Goal: Task Accomplishment & Management: Use online tool/utility

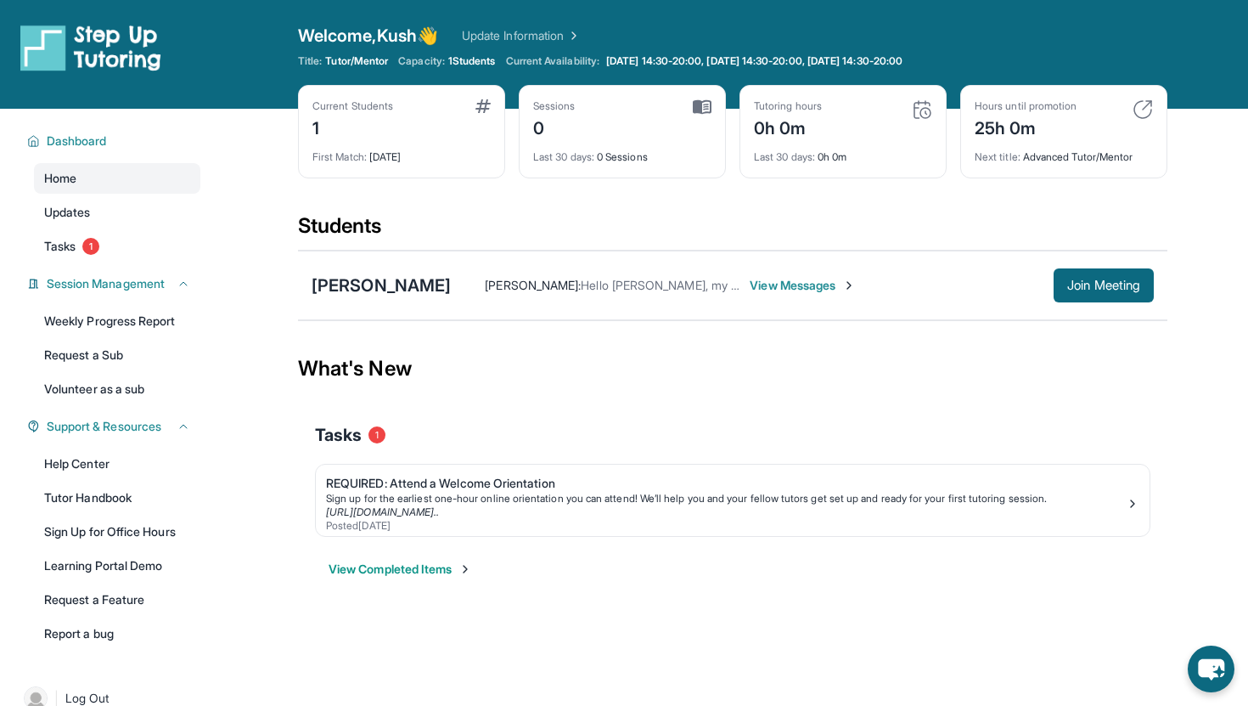
click at [750, 288] on span "View Messages" at bounding box center [803, 285] width 106 height 17
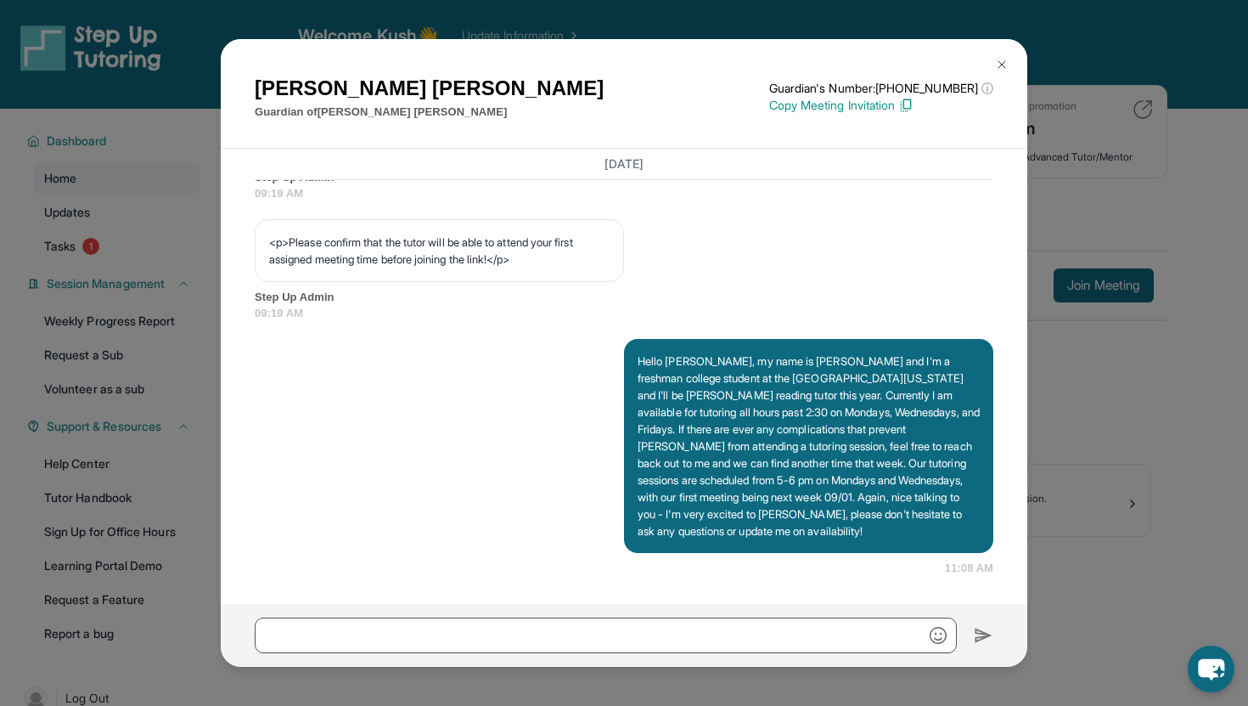
scroll to position [1099, 0]
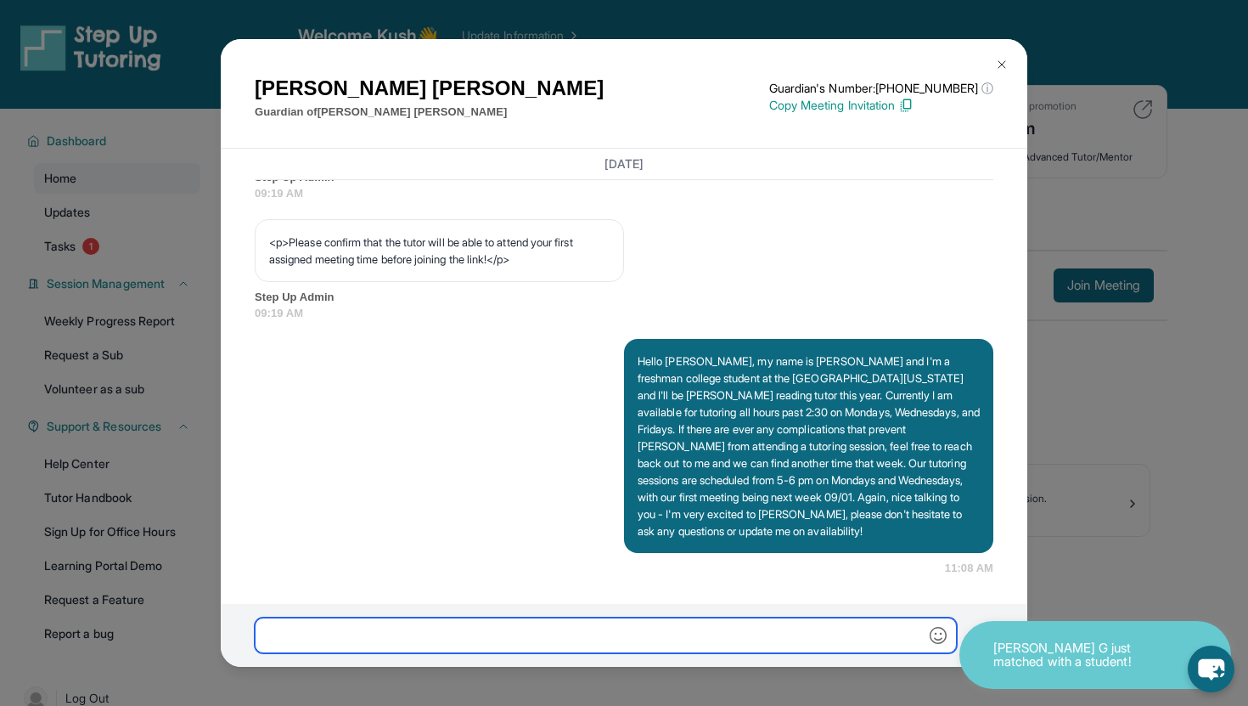
click at [501, 620] on input "text" at bounding box center [606, 635] width 702 height 36
type input "**********"
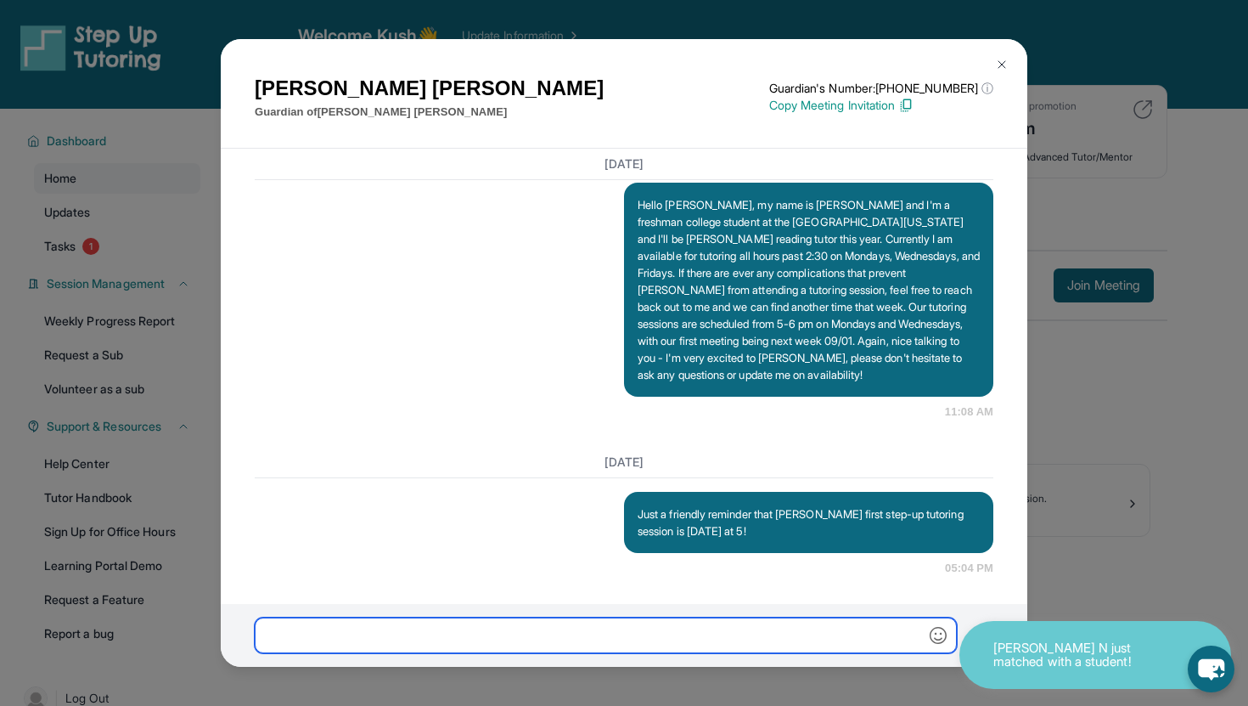
scroll to position [1256, 0]
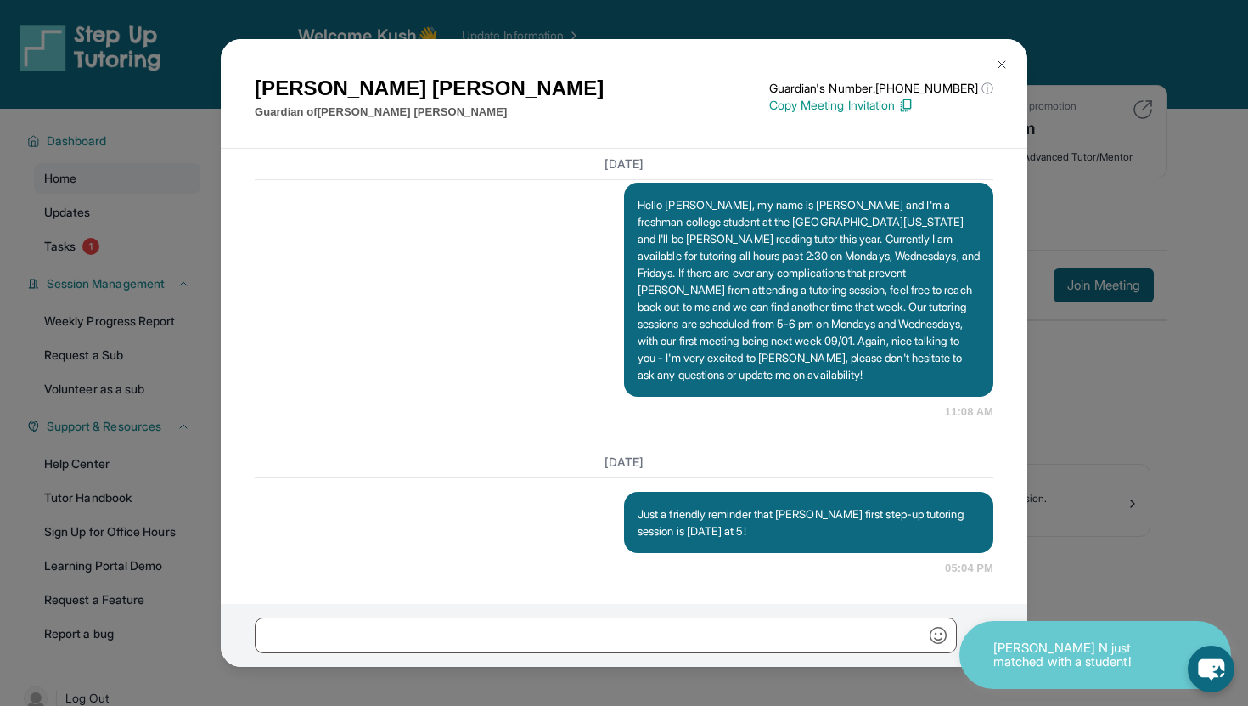
click at [1071, 312] on div "[PERSON_NAME] Guardian of [PERSON_NAME] Guardian's Number: [PHONE_NUMBER] ⓘ Thi…" at bounding box center [624, 353] width 1248 height 706
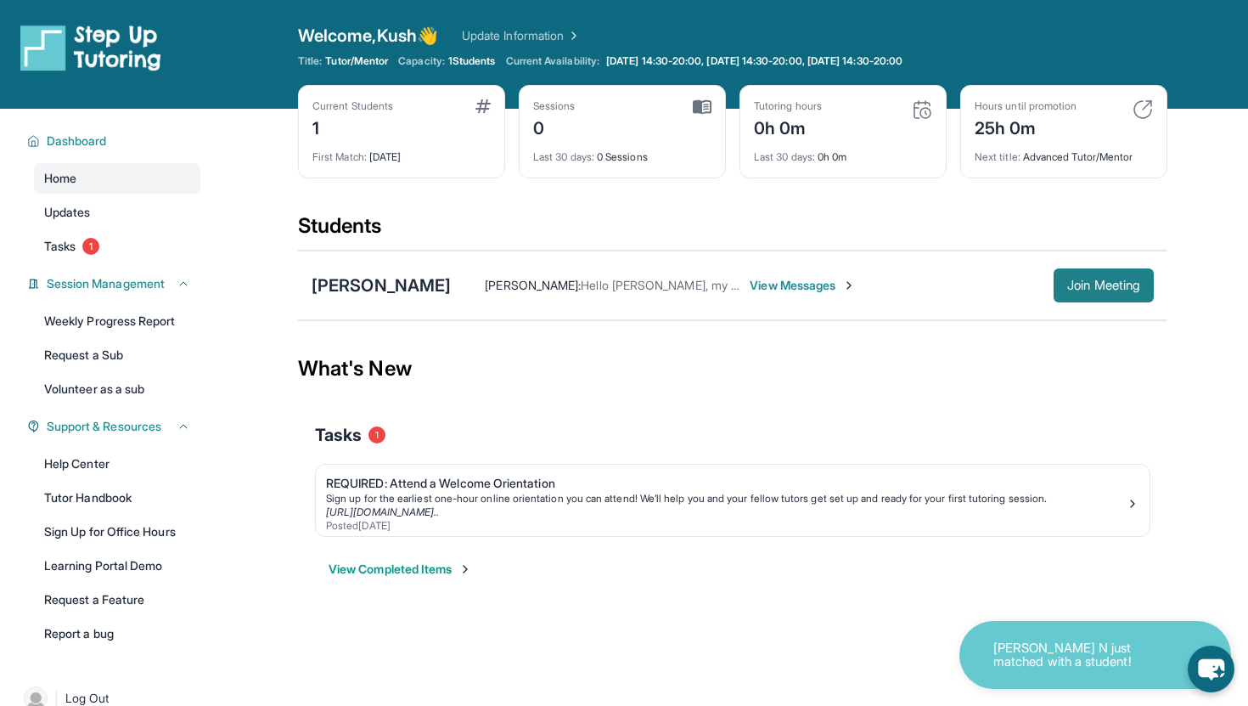
click at [1093, 273] on button "Join Meeting" at bounding box center [1104, 285] width 100 height 34
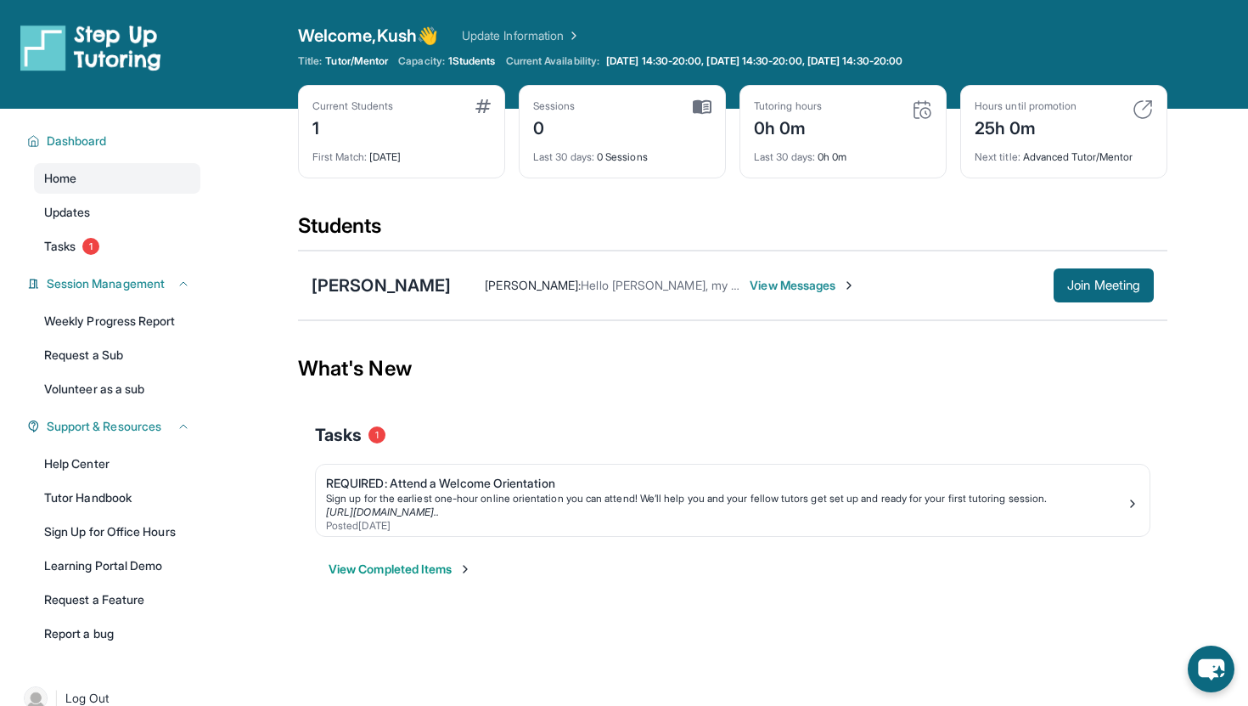
click at [401, 565] on button "View Completed Items" at bounding box center [400, 568] width 143 height 17
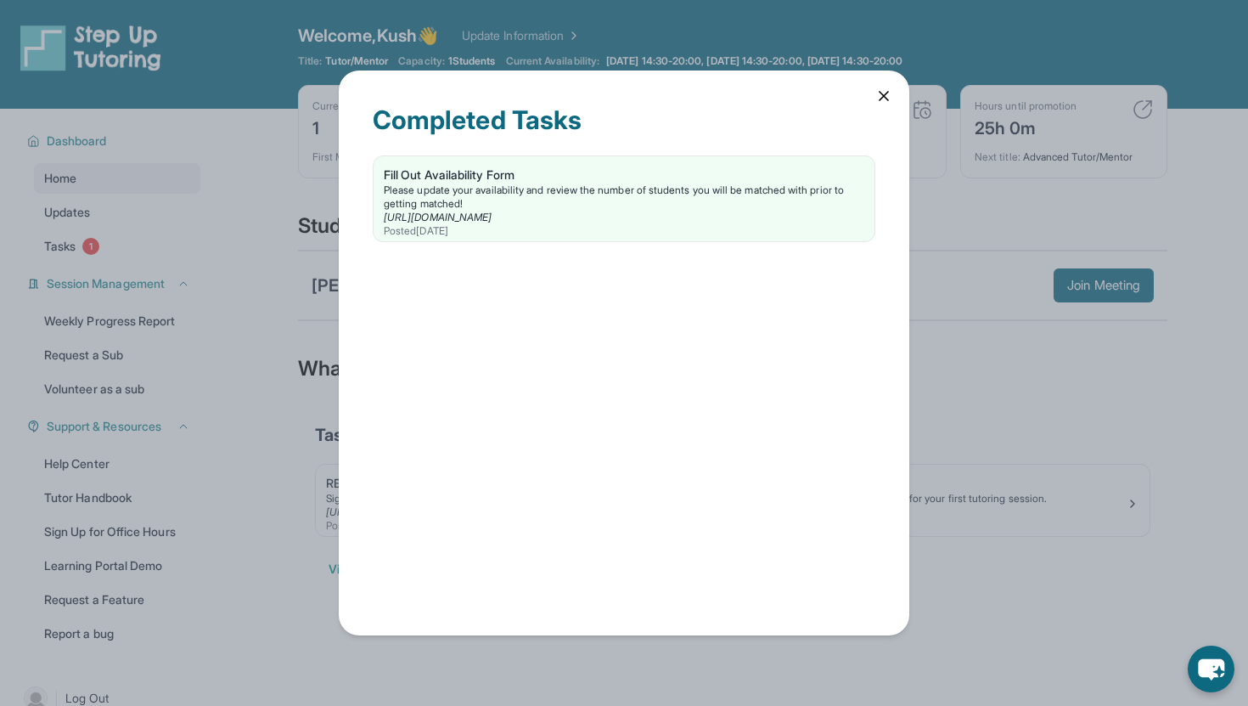
click at [877, 118] on div "Completed Tasks Fill Out Availability Form Please update your availability and …" at bounding box center [624, 352] width 571 height 565
click at [872, 110] on div "Completed Tasks" at bounding box center [624, 129] width 503 height 51
click at [883, 99] on icon at bounding box center [883, 95] width 17 height 17
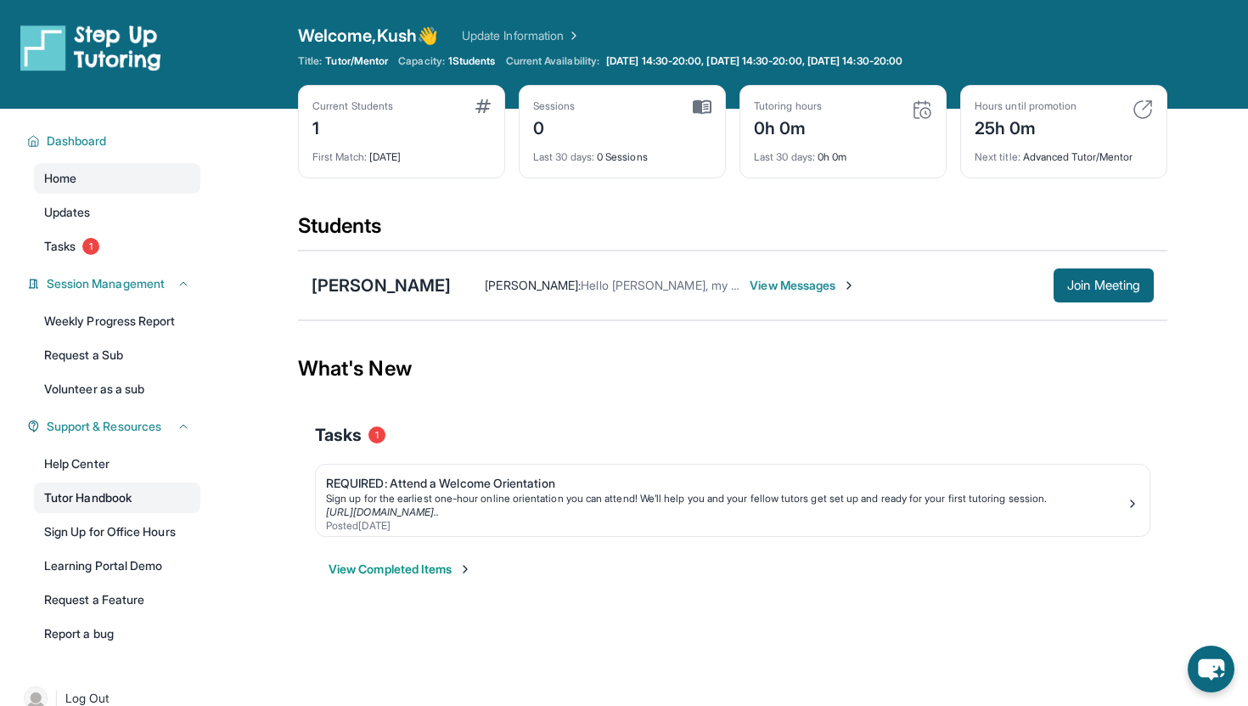
click at [94, 498] on link "Tutor Handbook" at bounding box center [117, 497] width 166 height 31
click at [112, 495] on link "Tutor Handbook" at bounding box center [117, 497] width 166 height 31
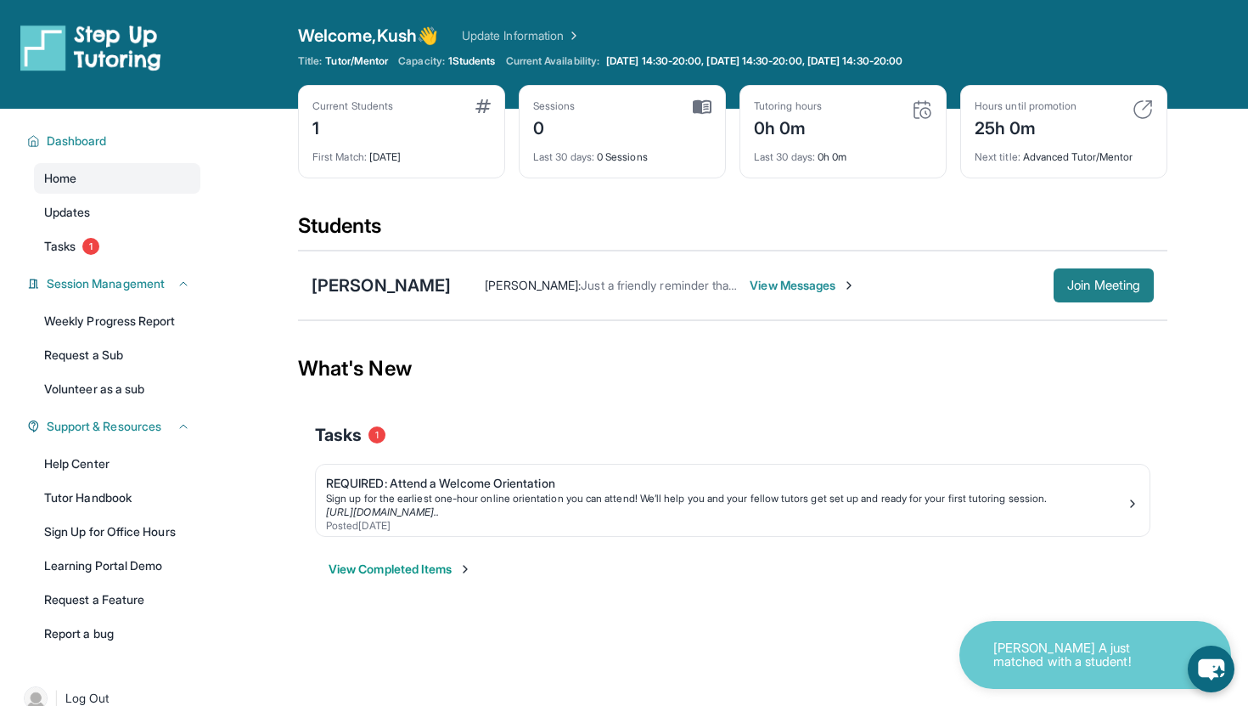
click at [754, 285] on span "Join Meeting" at bounding box center [1103, 285] width 73 height 10
